Goal: Task Accomplishment & Management: Use online tool/utility

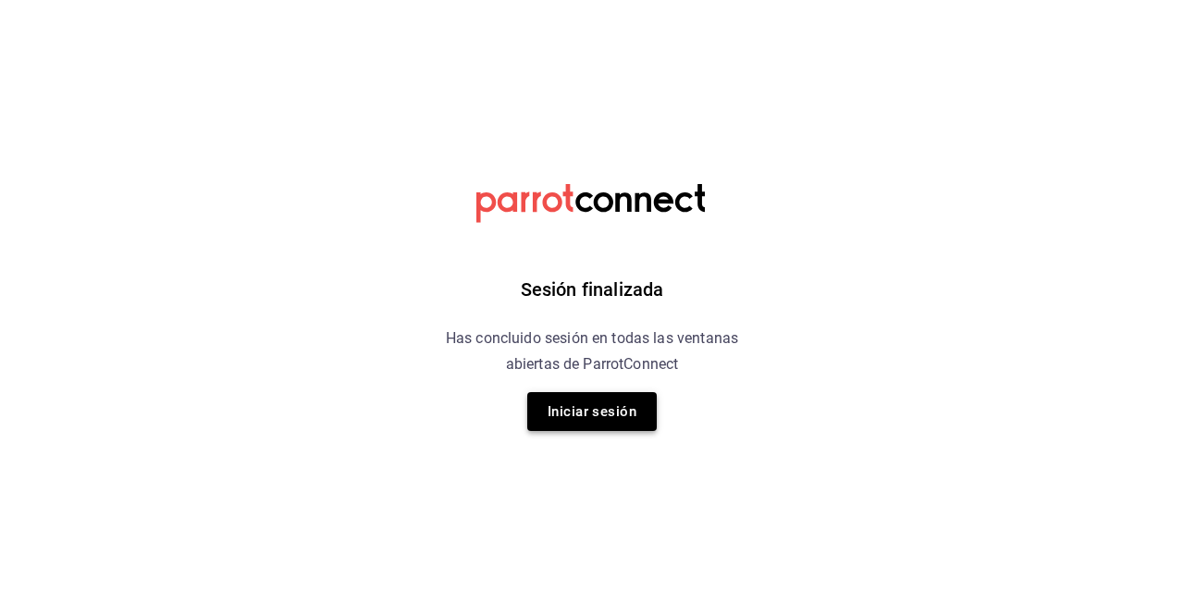
click at [611, 414] on button "Iniciar sesión" at bounding box center [591, 411] width 129 height 39
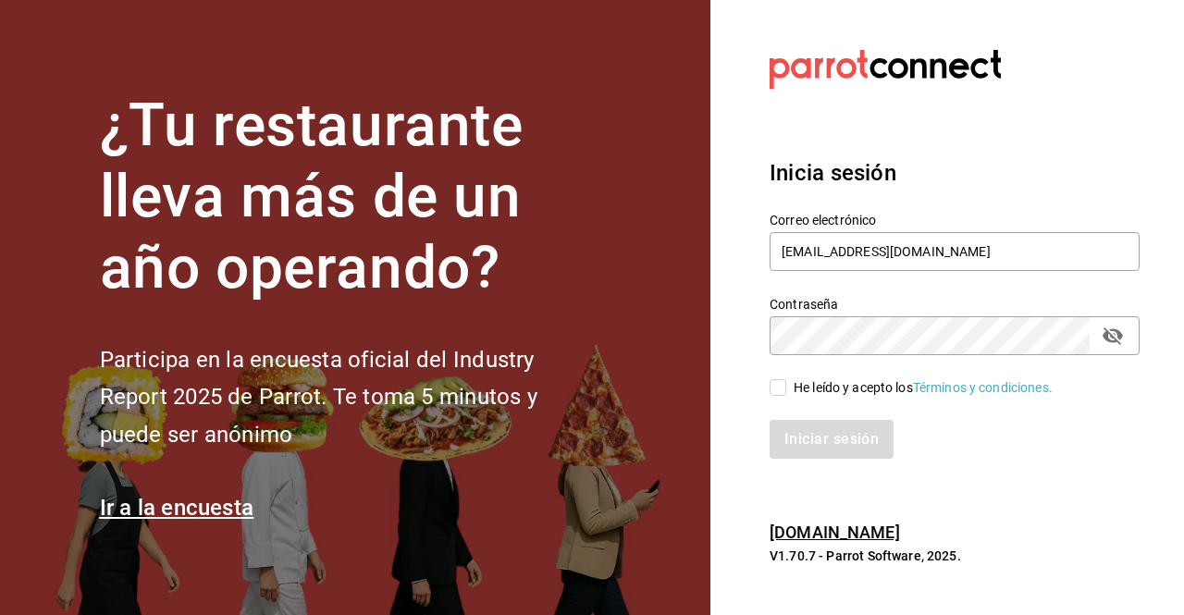
click at [775, 393] on input "He leído y acepto los Términos y condiciones." at bounding box center [777, 387] width 17 height 17
checkbox input "true"
click at [817, 437] on button "Iniciar sesión" at bounding box center [832, 439] width 126 height 39
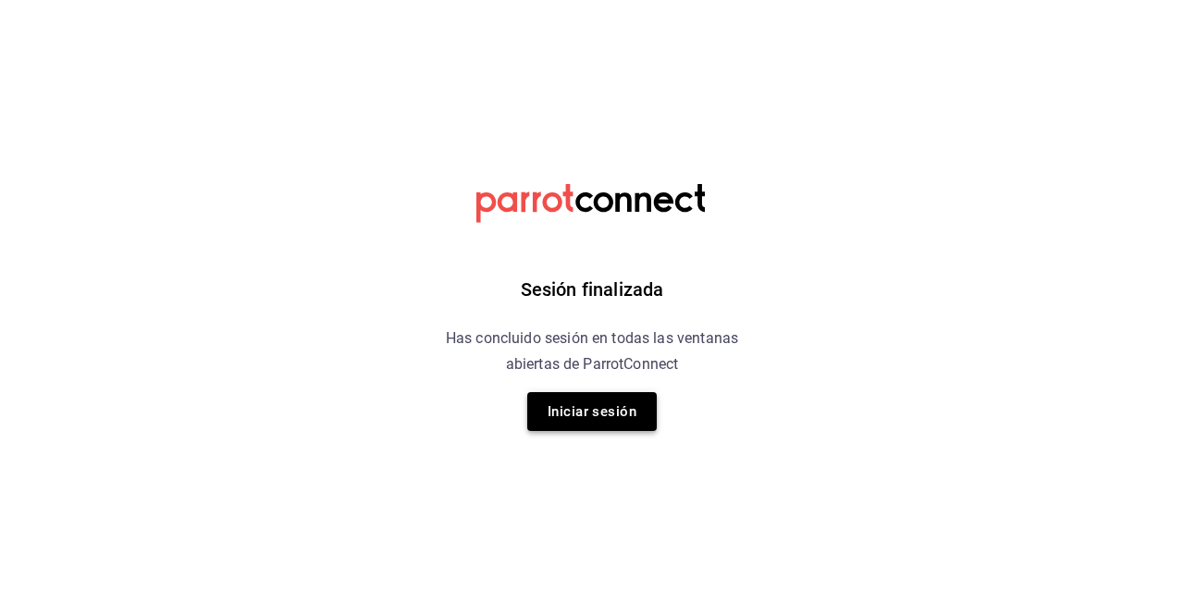
click at [607, 403] on button "Iniciar sesión" at bounding box center [591, 411] width 129 height 39
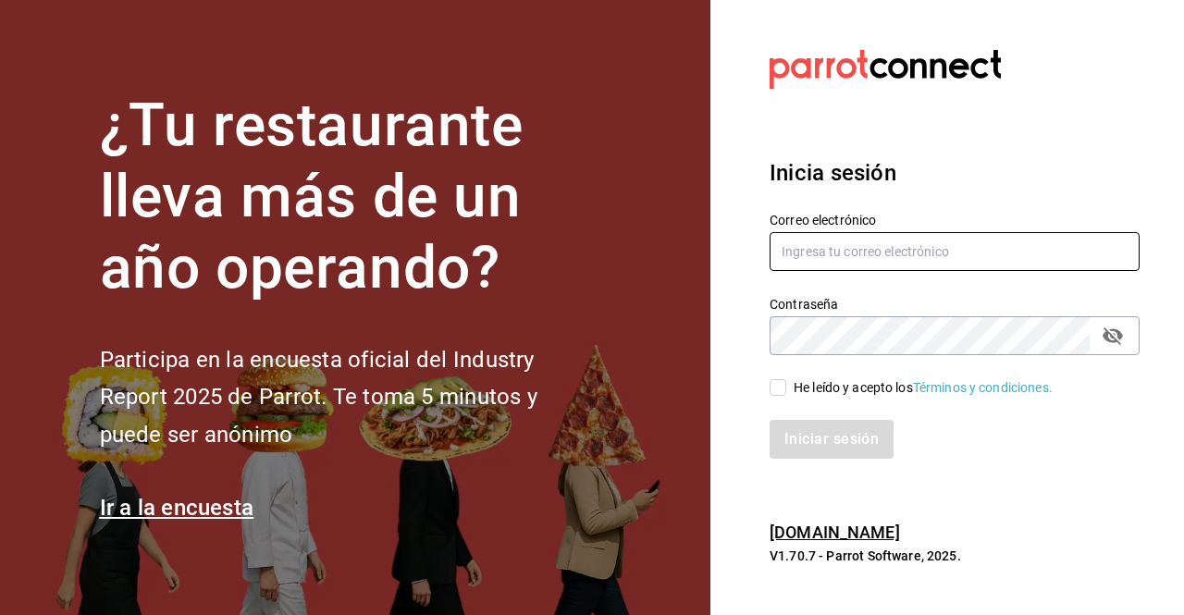
type input "BOTICA@GRUPOCOSTENO.COM"
click at [784, 388] on input "He leído y acepto los Términos y condiciones." at bounding box center [777, 387] width 17 height 17
checkbox input "true"
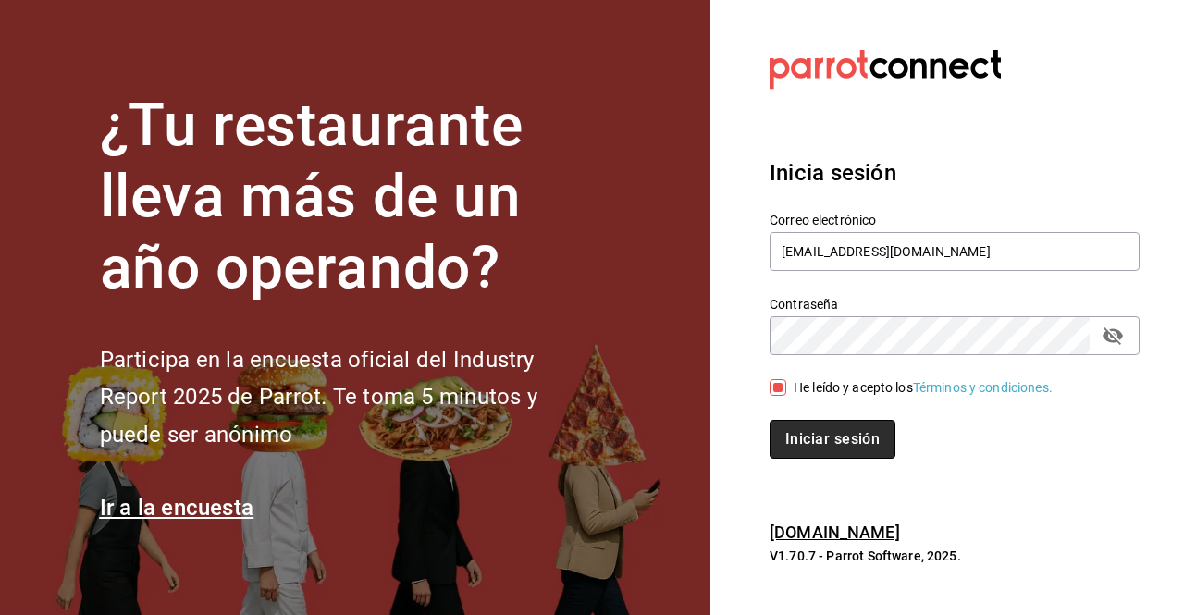
click at [806, 449] on button "Iniciar sesión" at bounding box center [832, 439] width 126 height 39
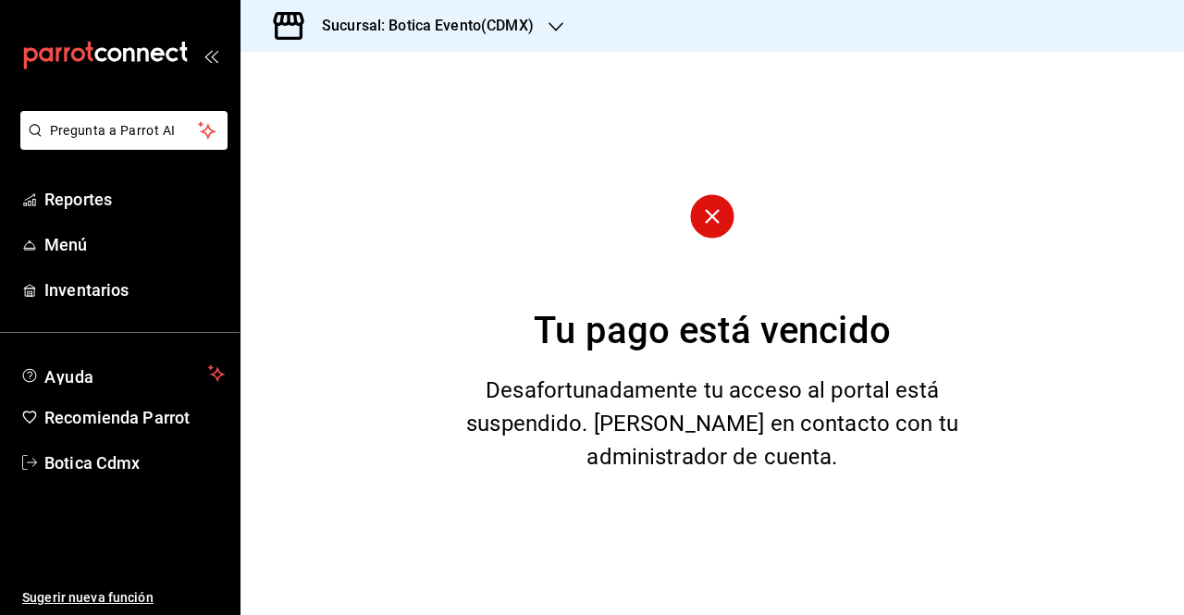
click at [559, 27] on icon "button" at bounding box center [555, 26] width 15 height 15
click at [277, 117] on span "Botica (CDMX)" at bounding box center [298, 121] width 87 height 19
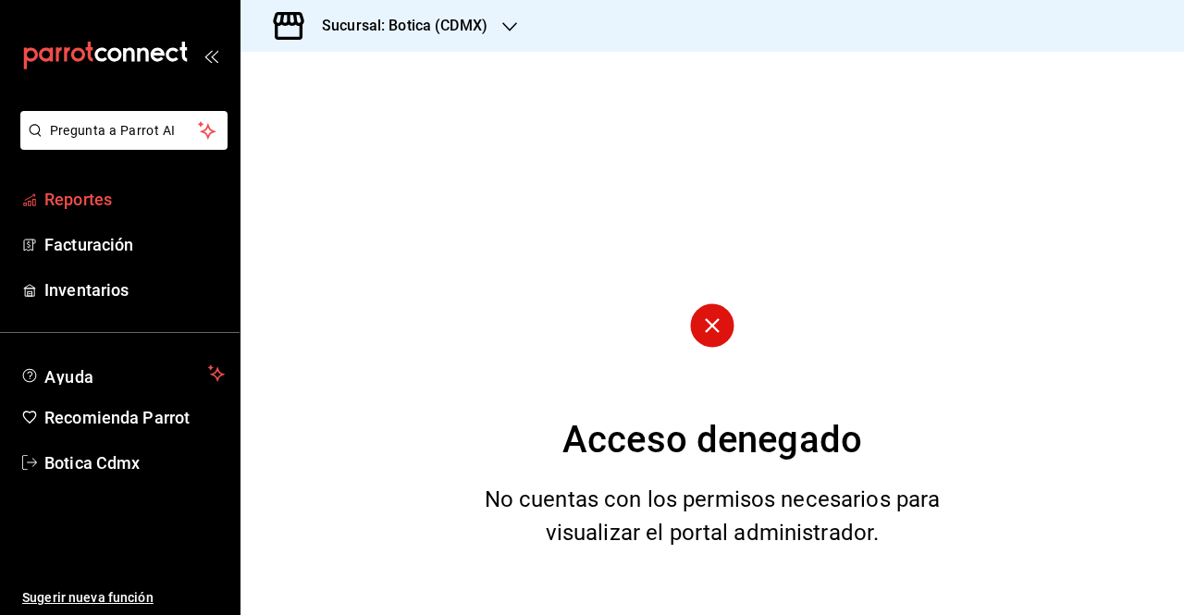
click at [111, 197] on span "Reportes" at bounding box center [134, 199] width 180 height 25
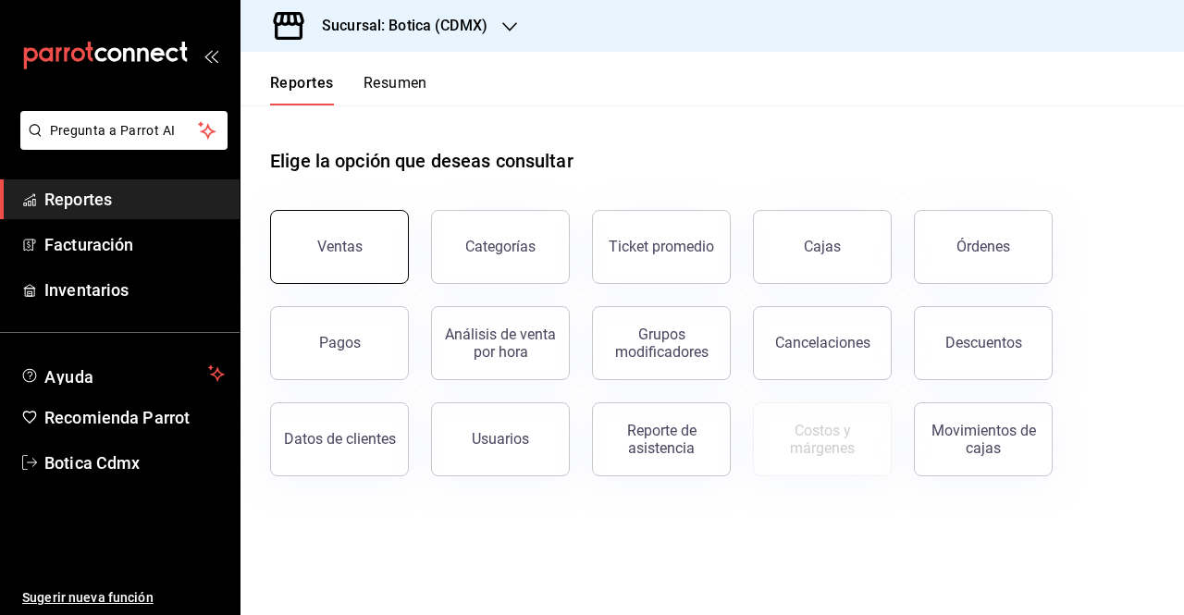
click at [327, 251] on div "Ventas" at bounding box center [339, 247] width 45 height 18
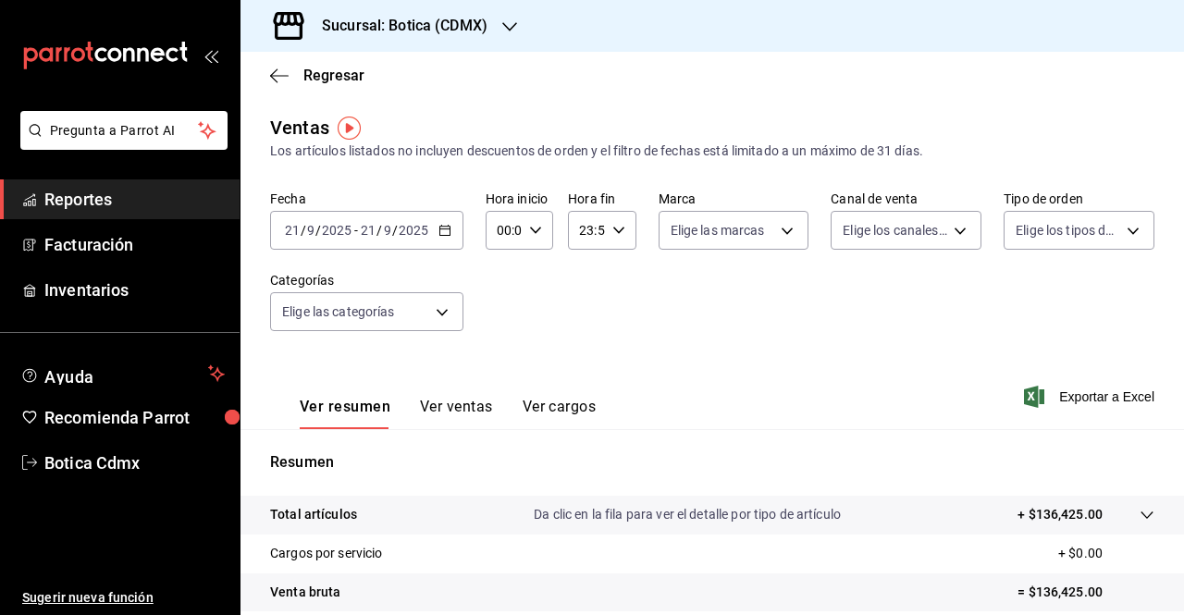
click at [445, 232] on icon "button" at bounding box center [444, 230] width 13 height 13
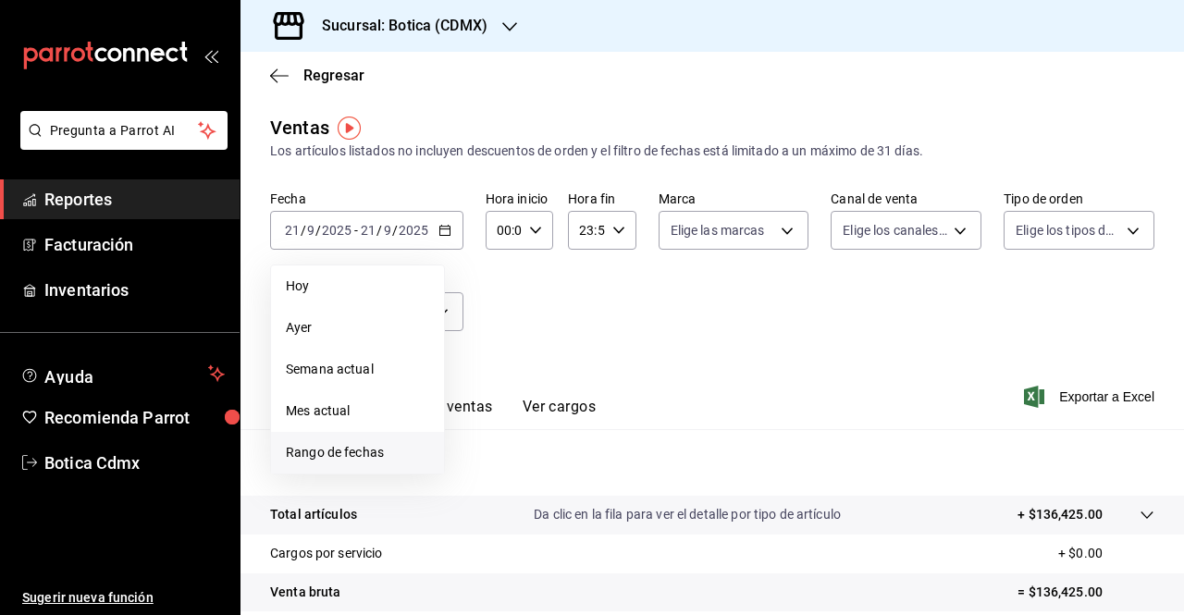
click at [339, 455] on span "Rango de fechas" at bounding box center [357, 452] width 143 height 19
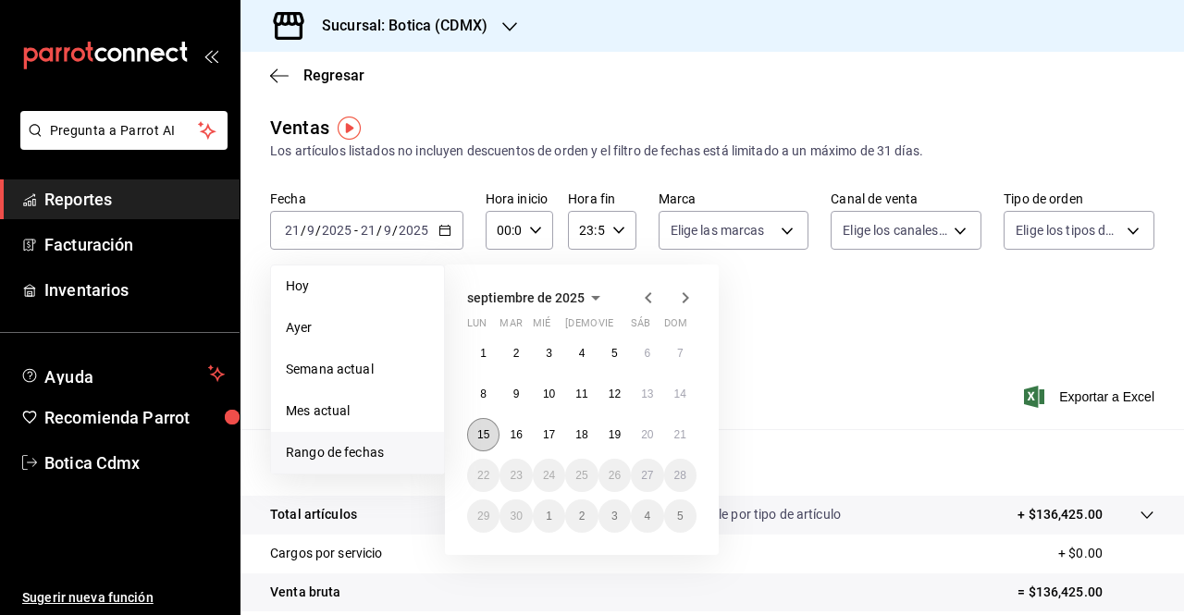
click at [490, 434] on button "15" at bounding box center [483, 434] width 32 height 33
click at [691, 430] on button "21" at bounding box center [680, 434] width 32 height 33
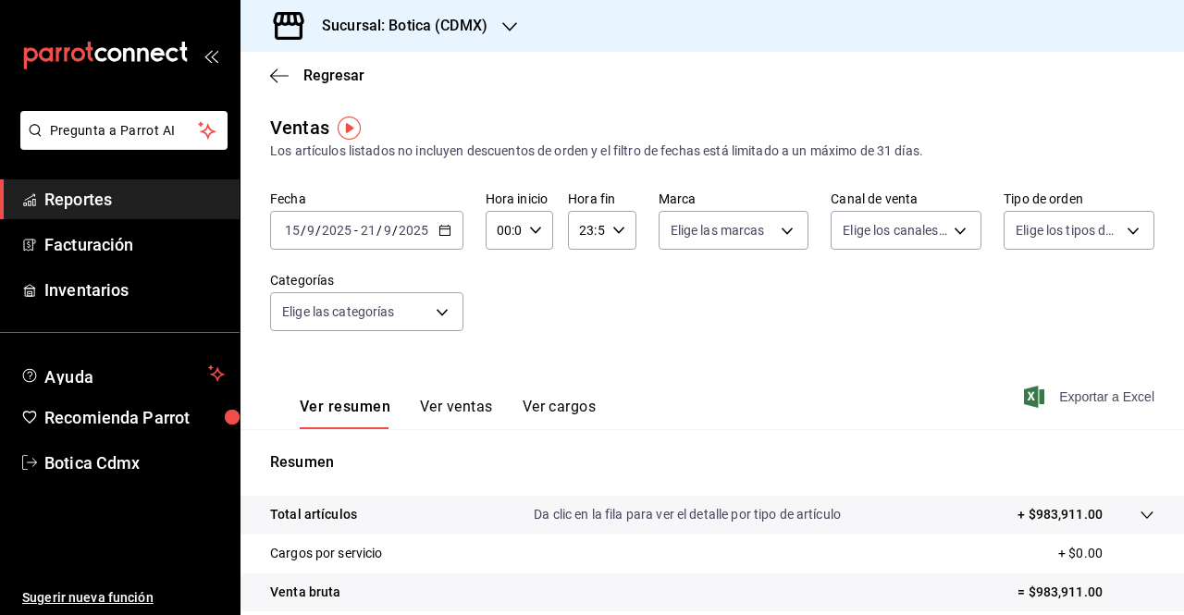
click at [1074, 394] on span "Exportar a Excel" at bounding box center [1090, 397] width 127 height 22
